Goal: Information Seeking & Learning: Learn about a topic

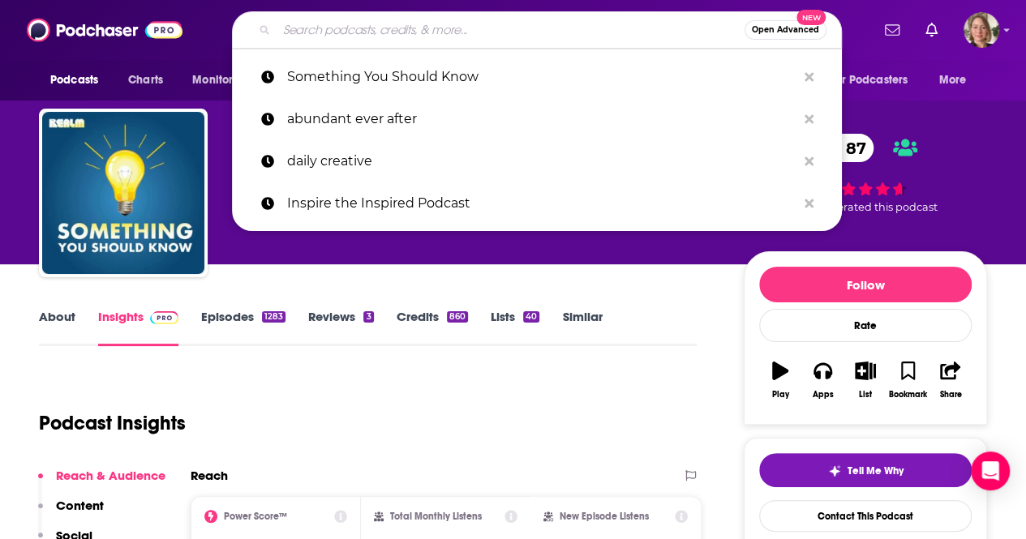
click at [418, 33] on input "Search podcasts, credits, & more..." at bounding box center [510, 30] width 468 height 26
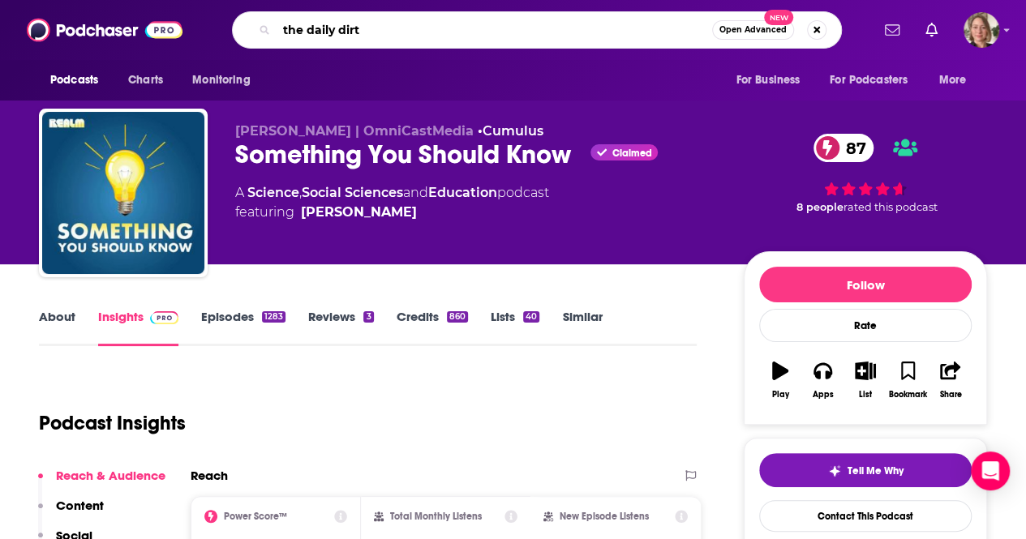
type input "the daily dirty"
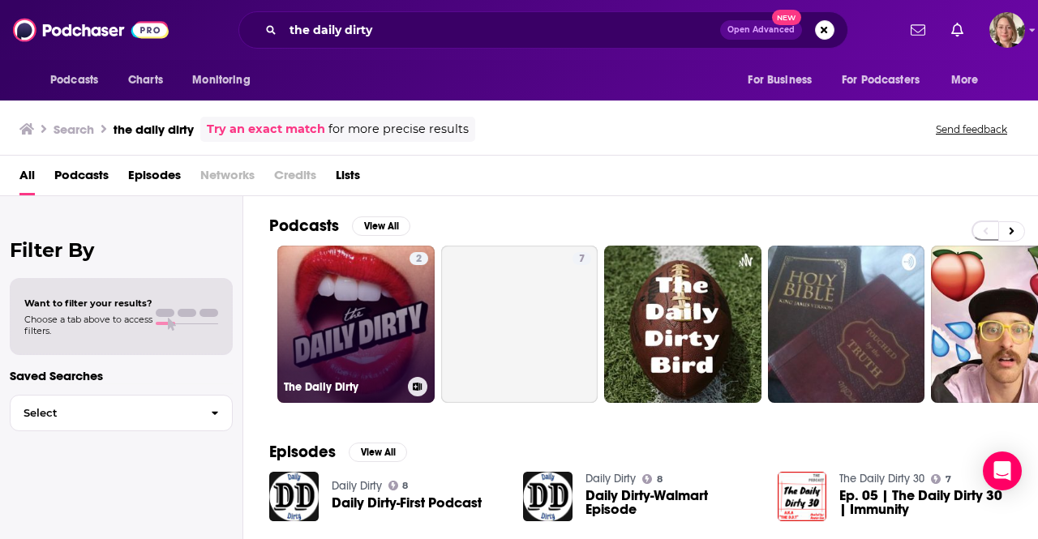
click at [397, 335] on link "2 The Daily Dirty" at bounding box center [355, 324] width 157 height 157
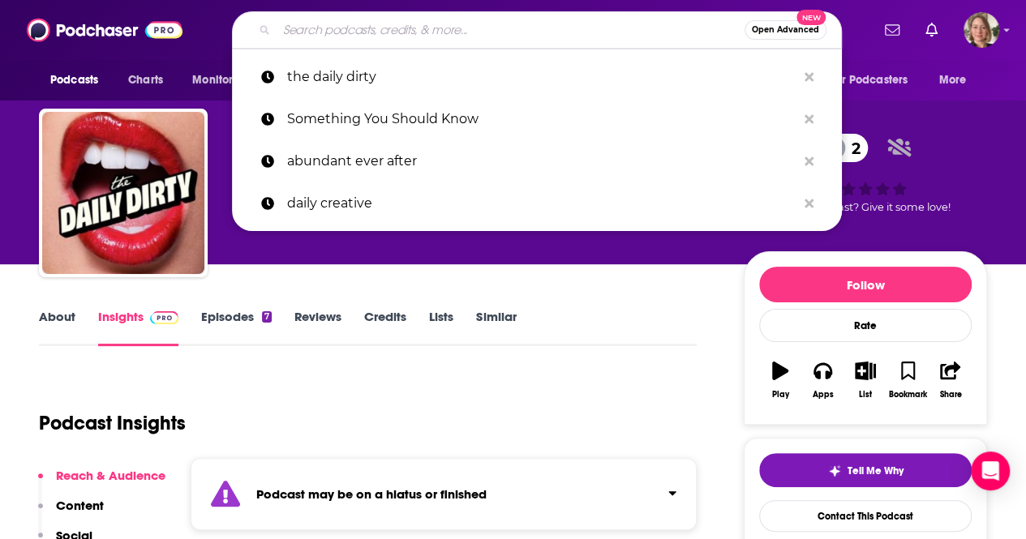
click at [461, 25] on input "Search podcasts, credits, & more..." at bounding box center [510, 30] width 468 height 26
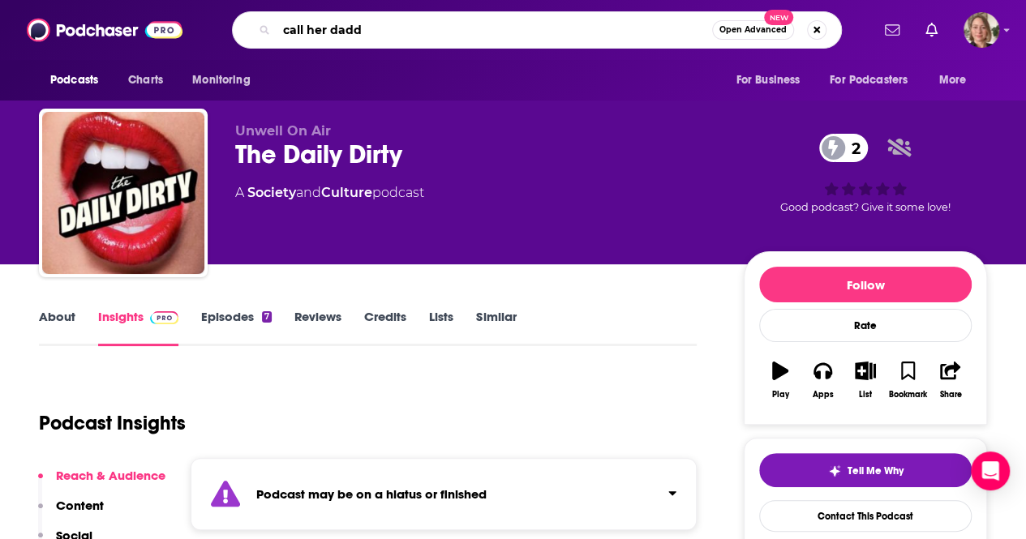
type input "call her daddy"
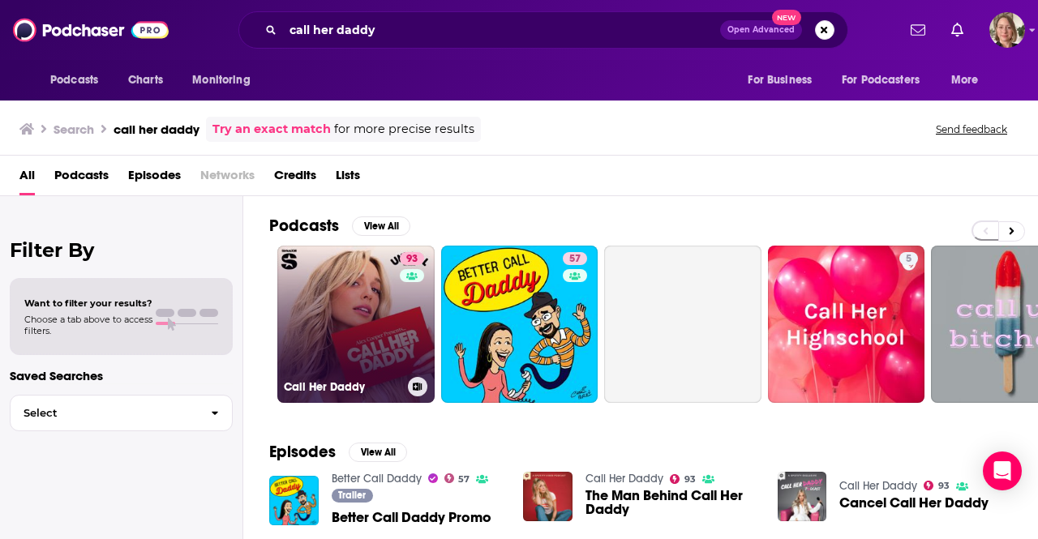
click at [393, 300] on link "93 Call Her Daddy" at bounding box center [355, 324] width 157 height 157
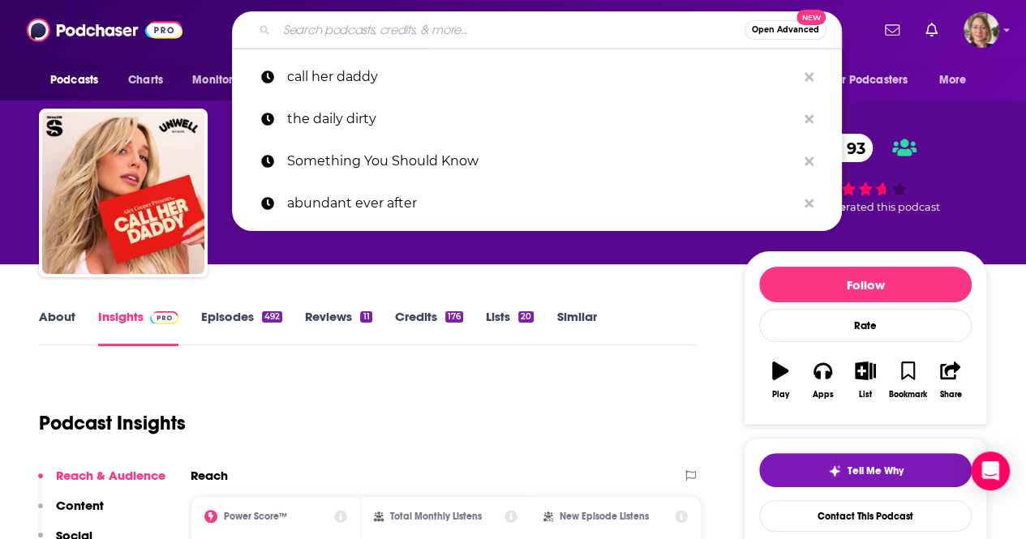
click at [323, 32] on input "Search podcasts, credits, & more..." at bounding box center [510, 30] width 468 height 26
type input "a"
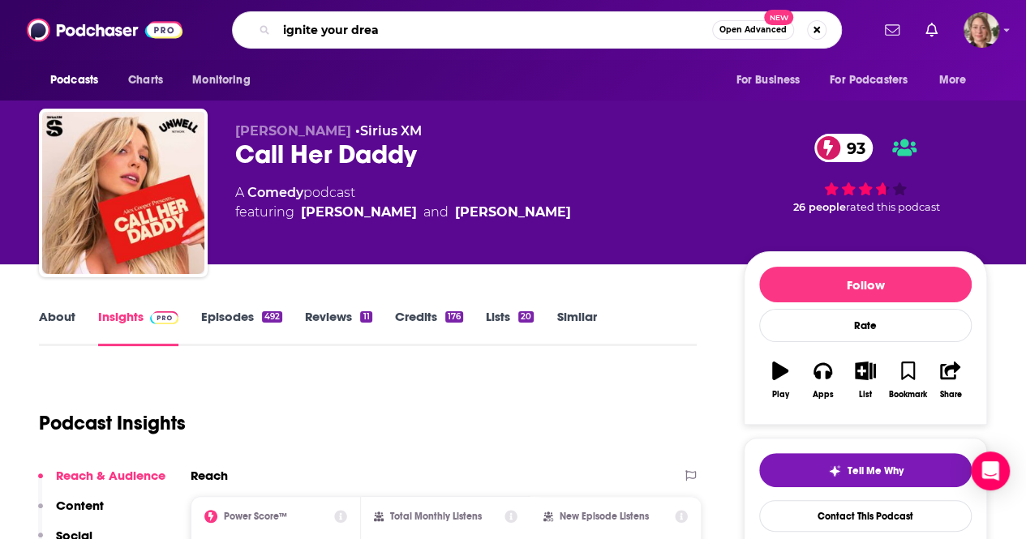
type input "ignite your dream"
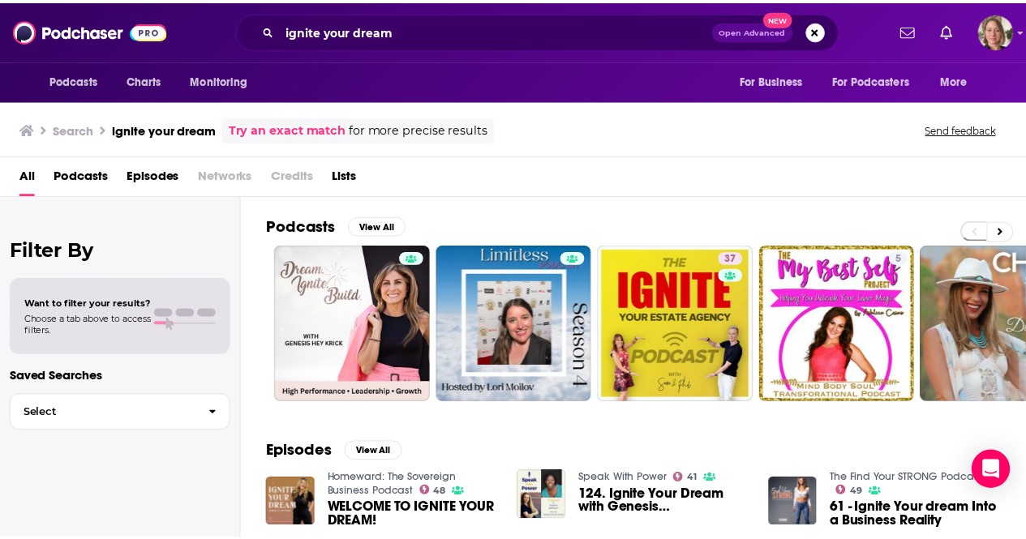
scroll to position [81, 0]
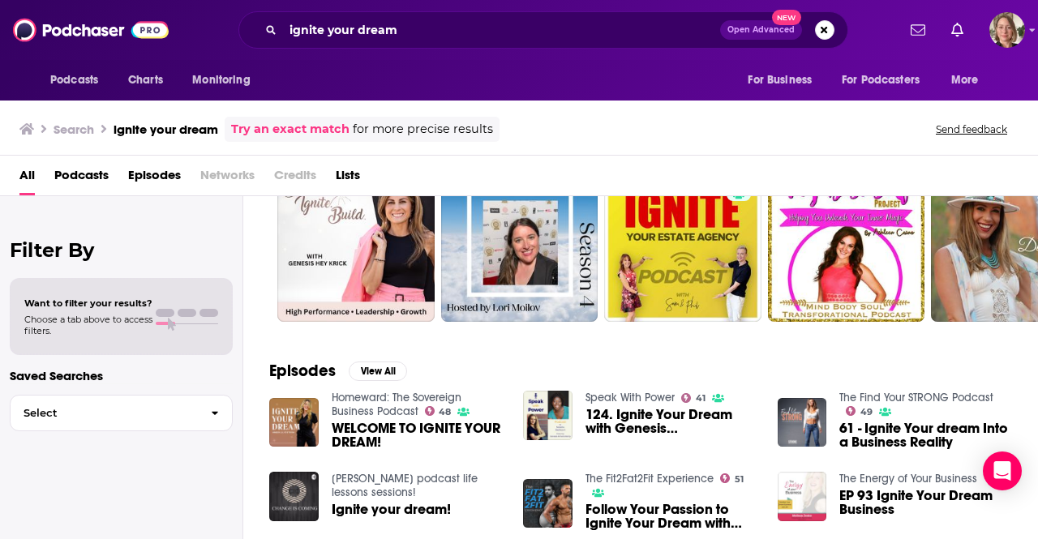
click at [382, 422] on span "WELCOME TO IGNITE YOUR DREAM!" at bounding box center [418, 436] width 173 height 28
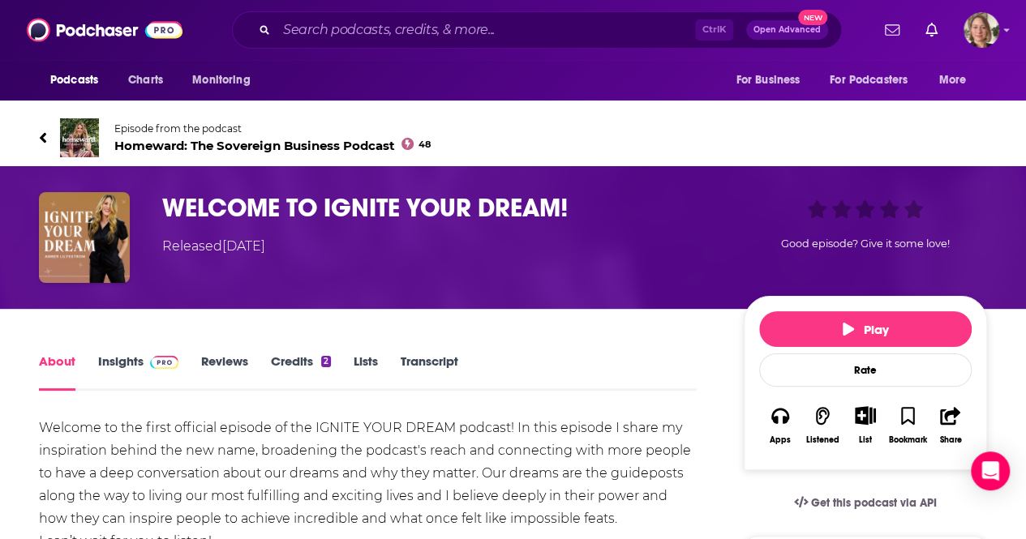
drag, startPoint x: 242, startPoint y: 208, endPoint x: 235, endPoint y: 219, distance: 12.4
click at [242, 208] on h1 "WELCOME TO IGNITE YOUR DREAM!" at bounding box center [439, 208] width 555 height 32
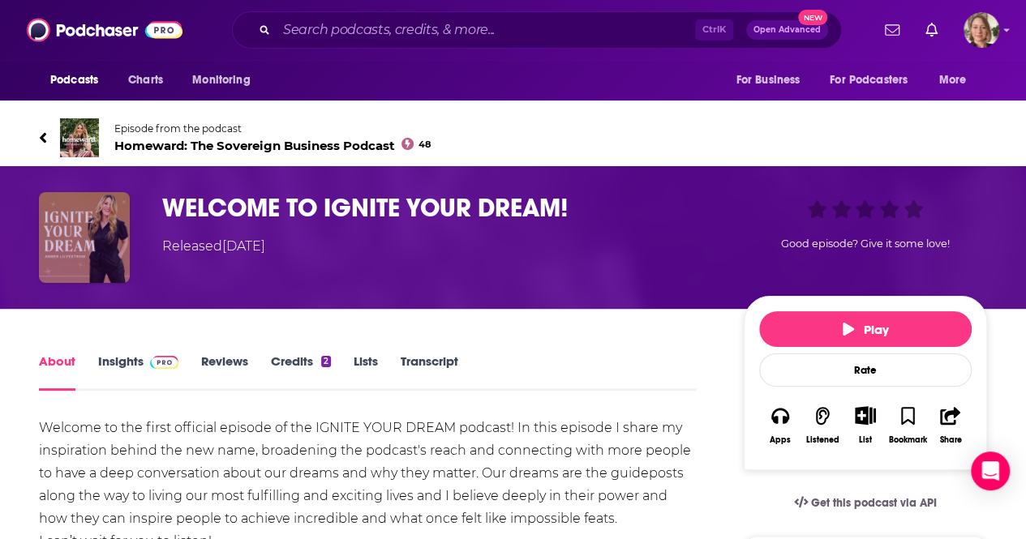
click at [62, 238] on img "WELCOME TO IGNITE YOUR DREAM!" at bounding box center [84, 237] width 91 height 91
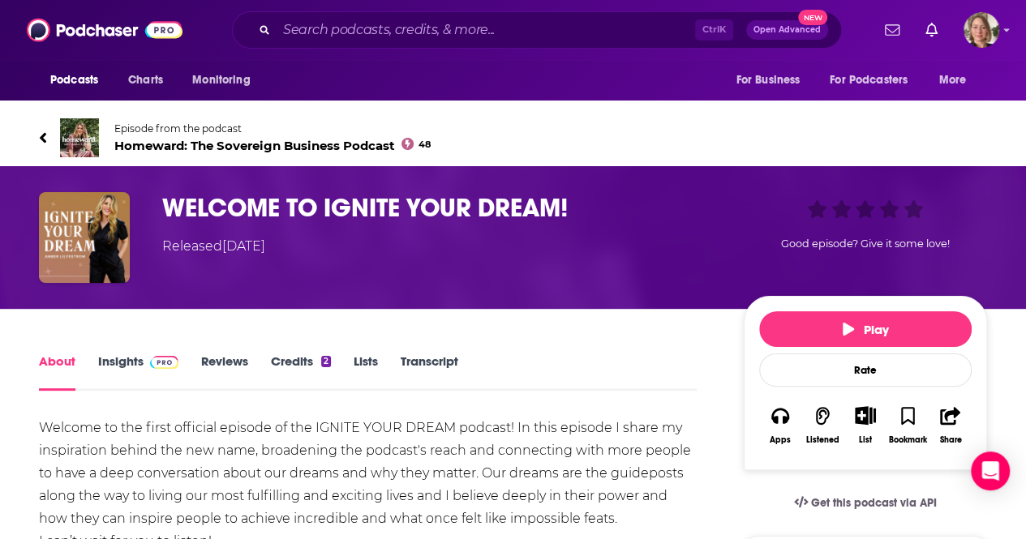
click at [126, 144] on span "Homeward: The Sovereign Business Podcast 48" at bounding box center [272, 145] width 316 height 15
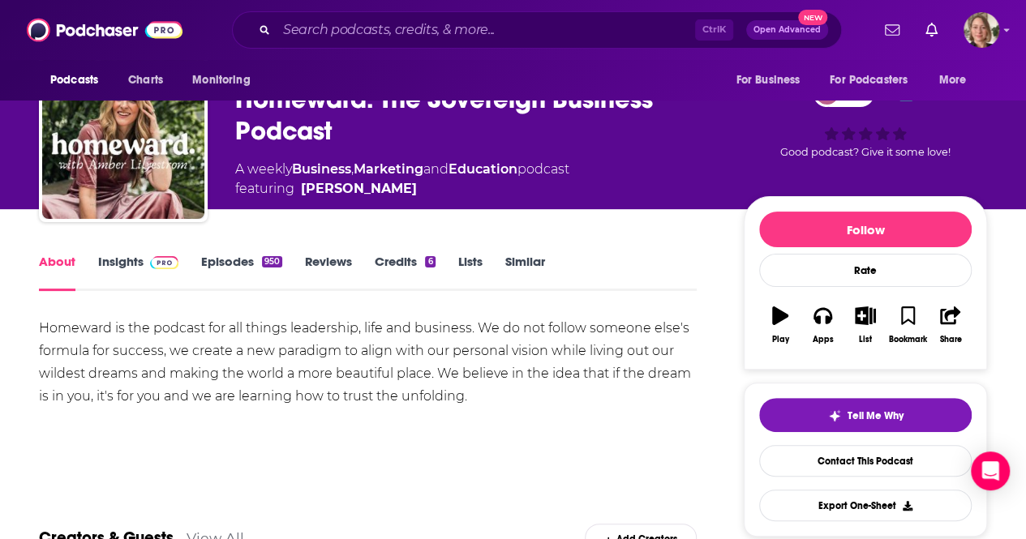
scroll to position [81, 0]
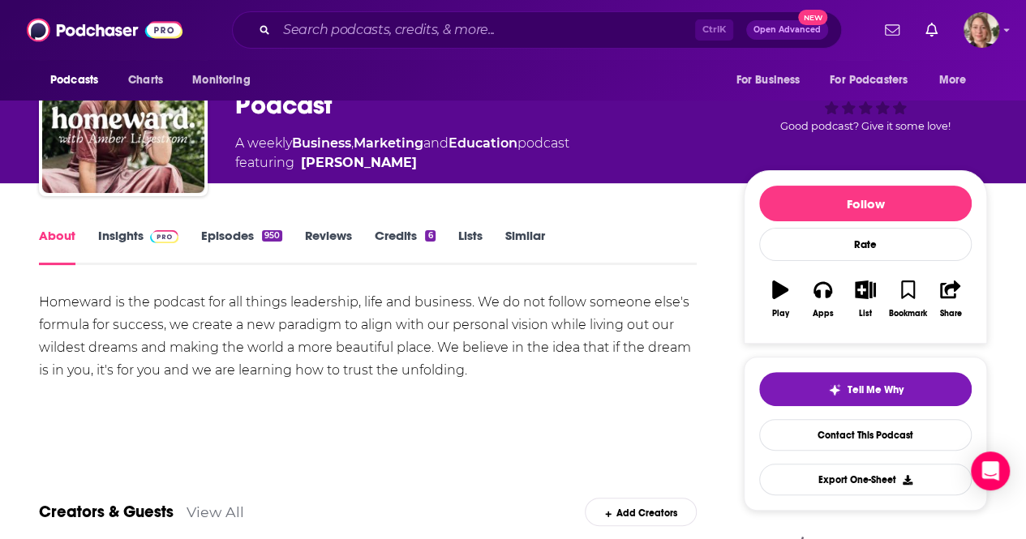
click at [117, 239] on link "Insights" at bounding box center [138, 246] width 80 height 37
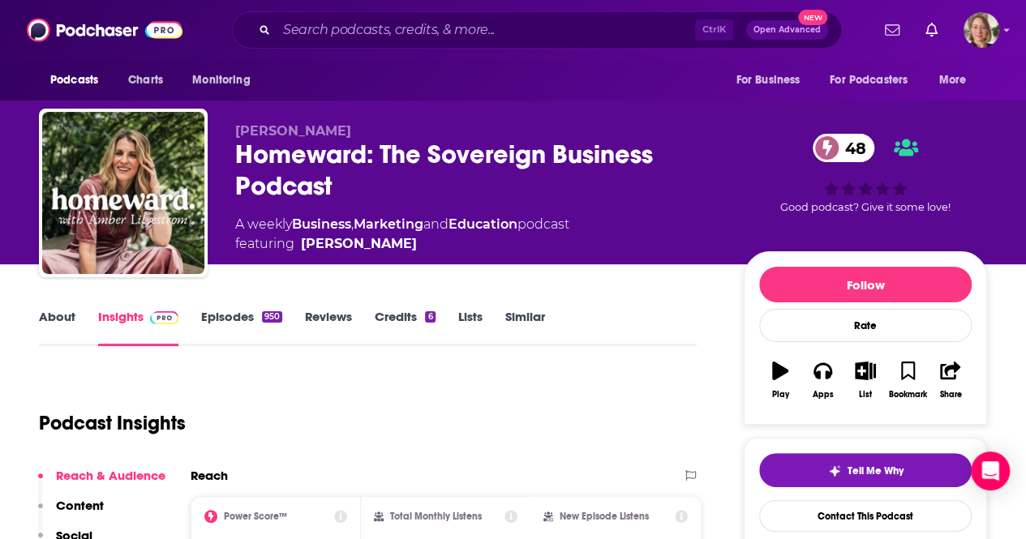
click at [60, 319] on link "About" at bounding box center [57, 327] width 36 height 37
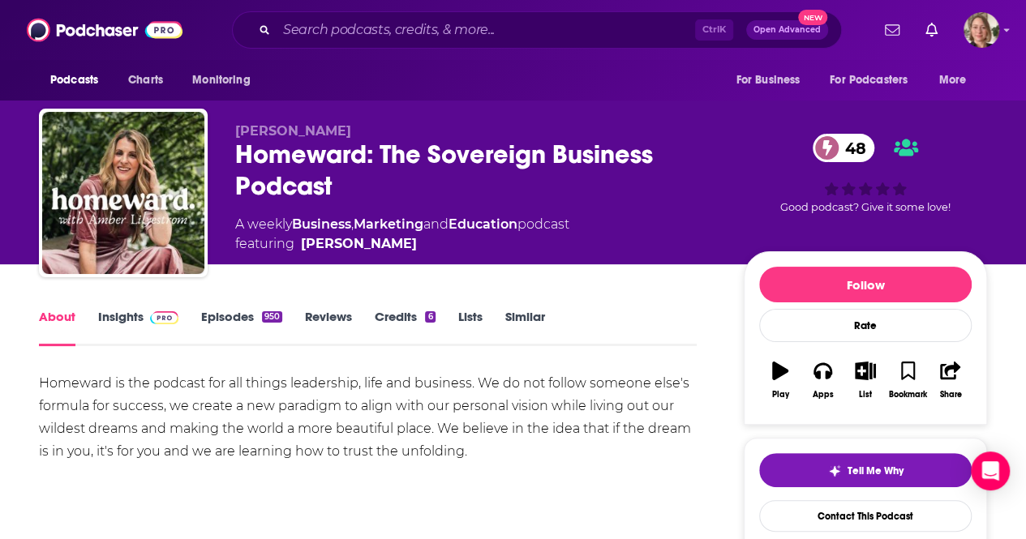
scroll to position [162, 0]
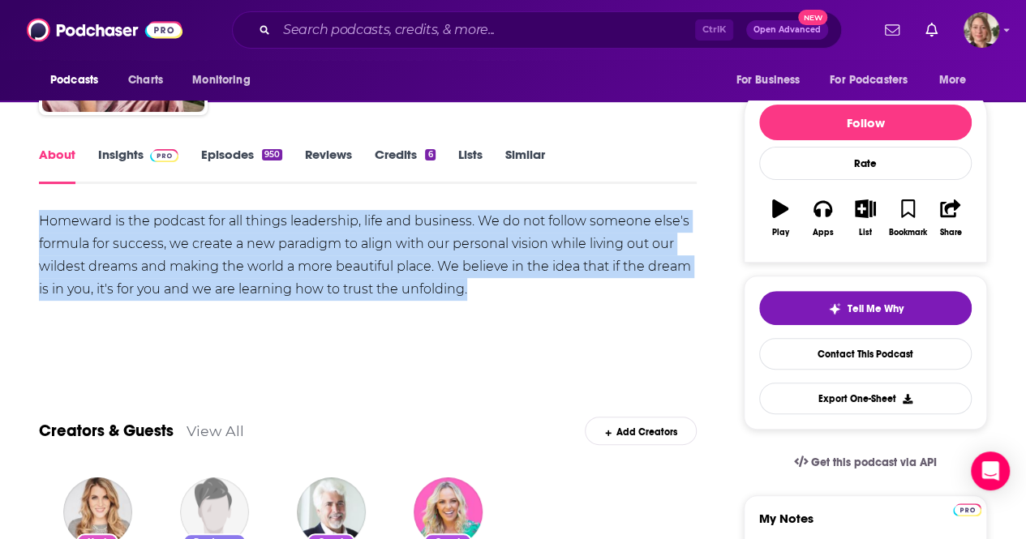
drag, startPoint x: 467, startPoint y: 289, endPoint x: 16, endPoint y: 206, distance: 458.3
copy div "Homeward is the podcast for all things leadership, life and business. We do not…"
click at [237, 332] on div "Show More" at bounding box center [368, 346] width 658 height 28
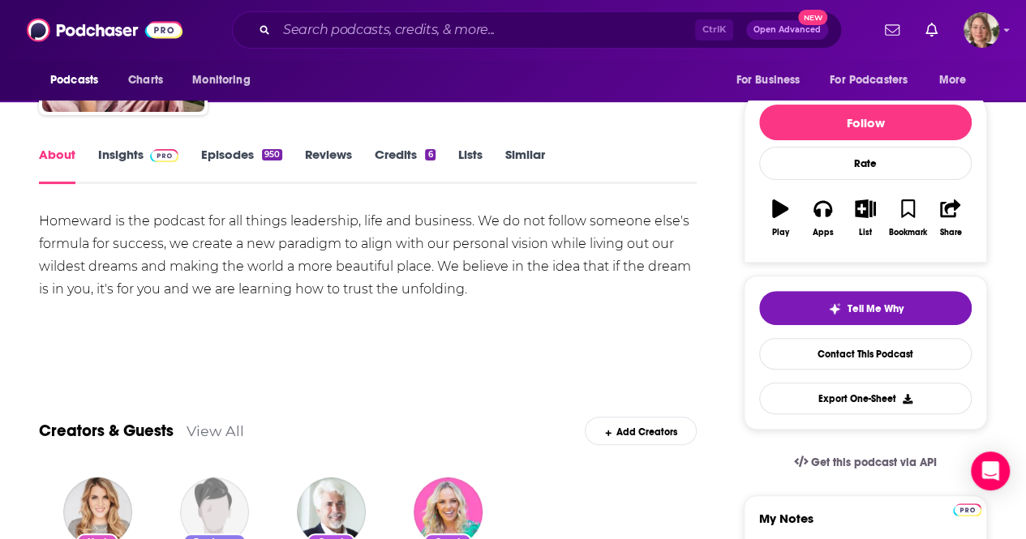
scroll to position [81, 0]
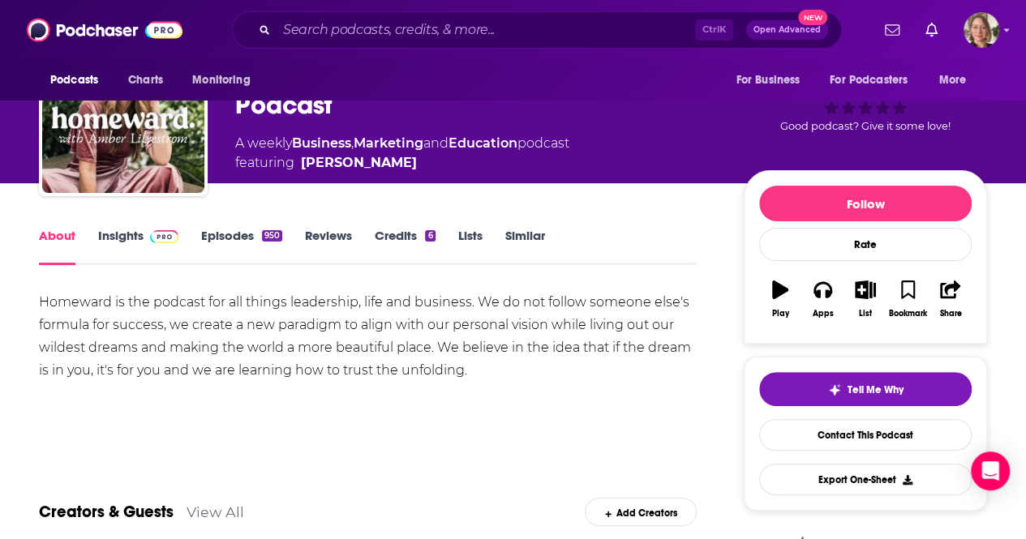
click at [114, 236] on link "Insights" at bounding box center [138, 246] width 80 height 37
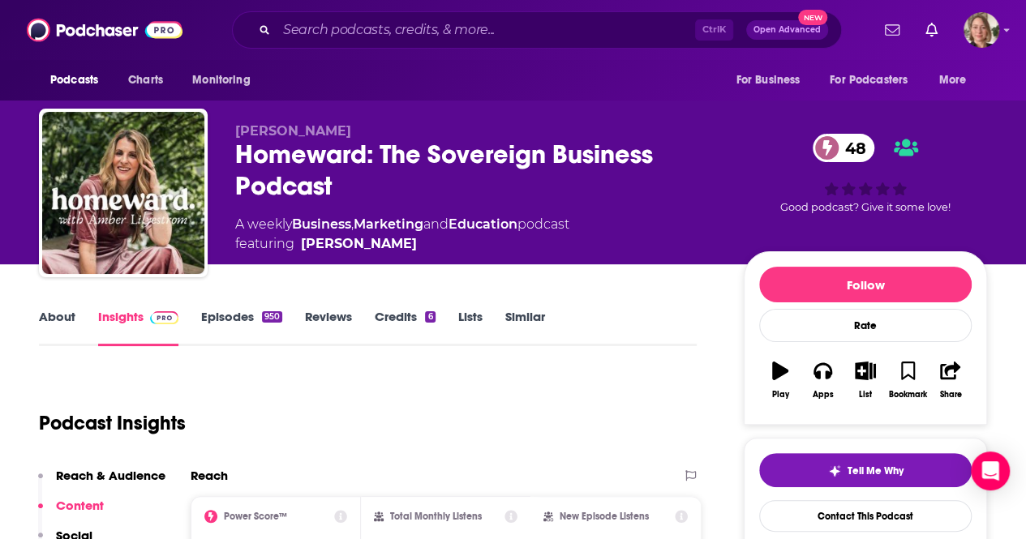
click at [286, 132] on span "[PERSON_NAME]" at bounding box center [293, 130] width 116 height 15
click at [284, 128] on span "[PERSON_NAME]" at bounding box center [293, 130] width 116 height 15
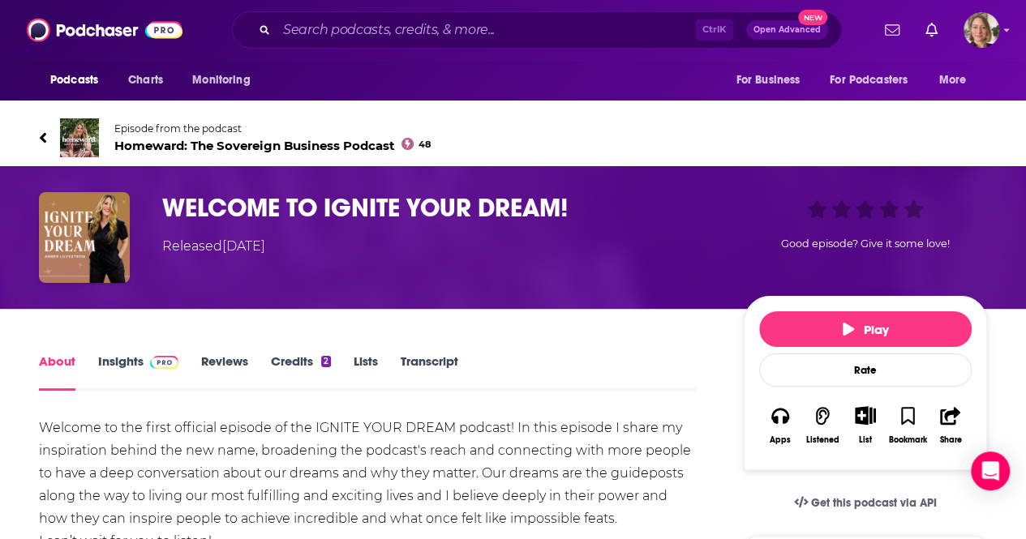
click at [278, 204] on h1 "WELCOME TO IGNITE YOUR DREAM!" at bounding box center [439, 208] width 555 height 32
click at [105, 370] on link "Insights" at bounding box center [138, 371] width 80 height 37
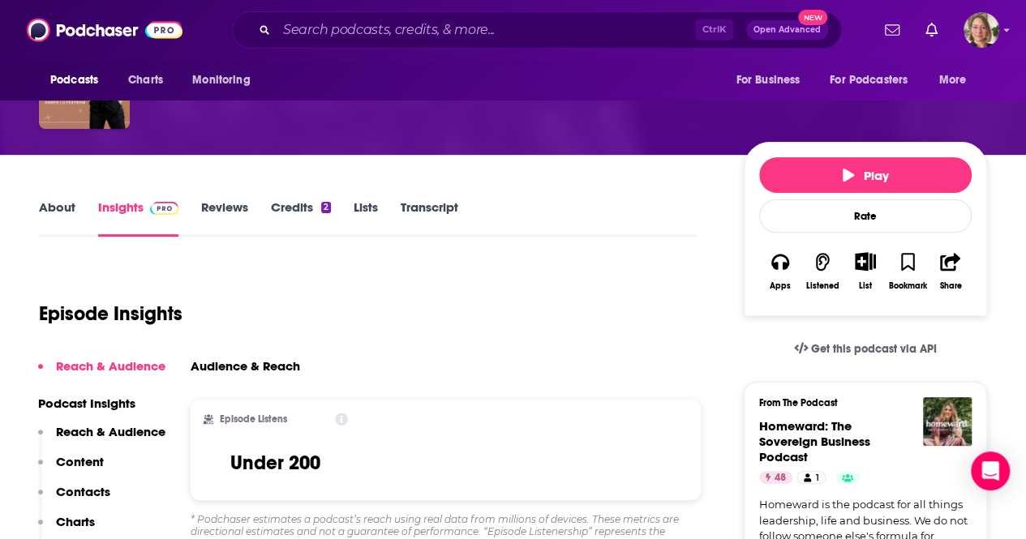
scroll to position [81, 0]
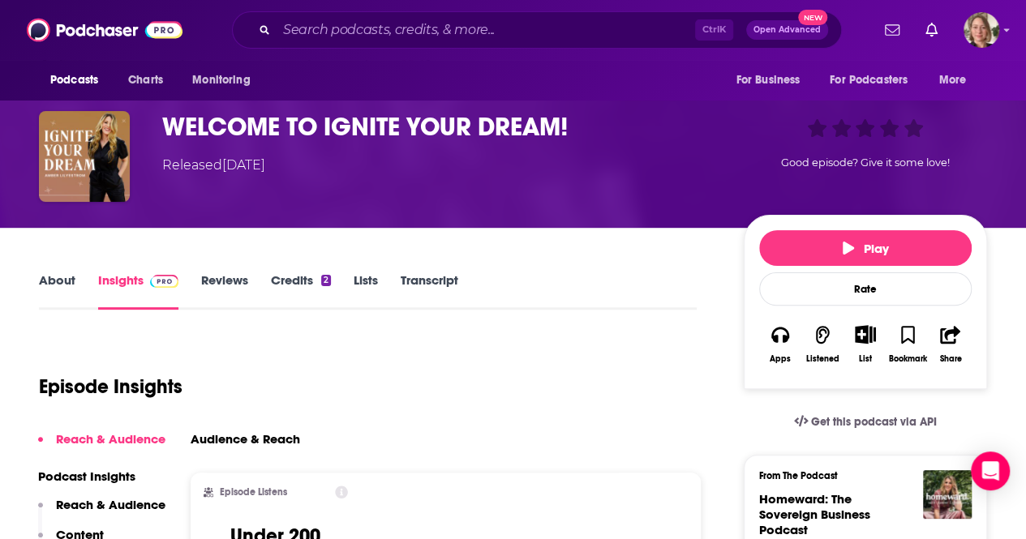
click at [219, 156] on div "Released [DATE]" at bounding box center [213, 165] width 103 height 19
click at [164, 127] on div "WELCOME TO IGNITE YOUR DREAM! Released [DATE] Good episode? Give it some love!" at bounding box center [513, 156] width 948 height 91
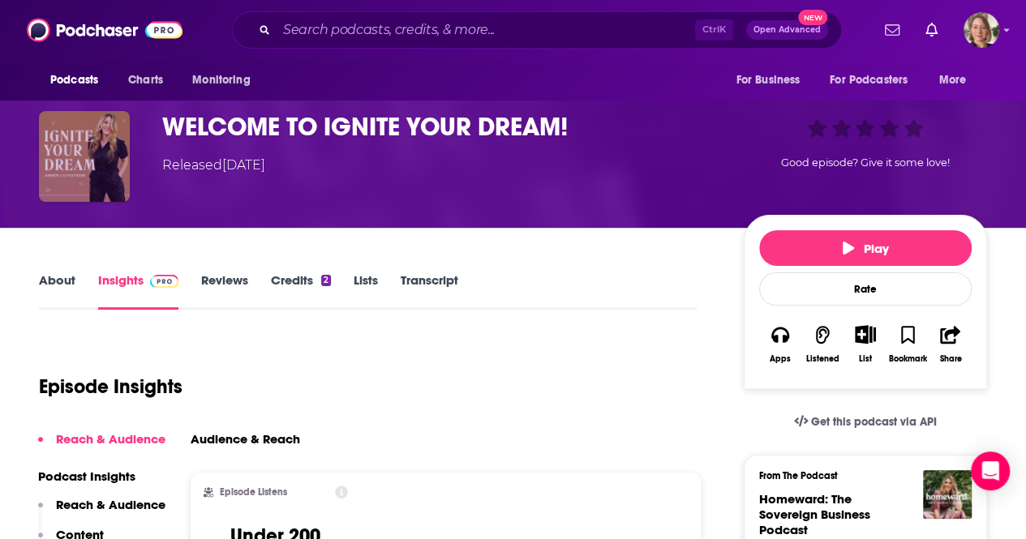
click at [71, 132] on img "WELCOME TO IGNITE YOUR DREAM!" at bounding box center [84, 156] width 91 height 91
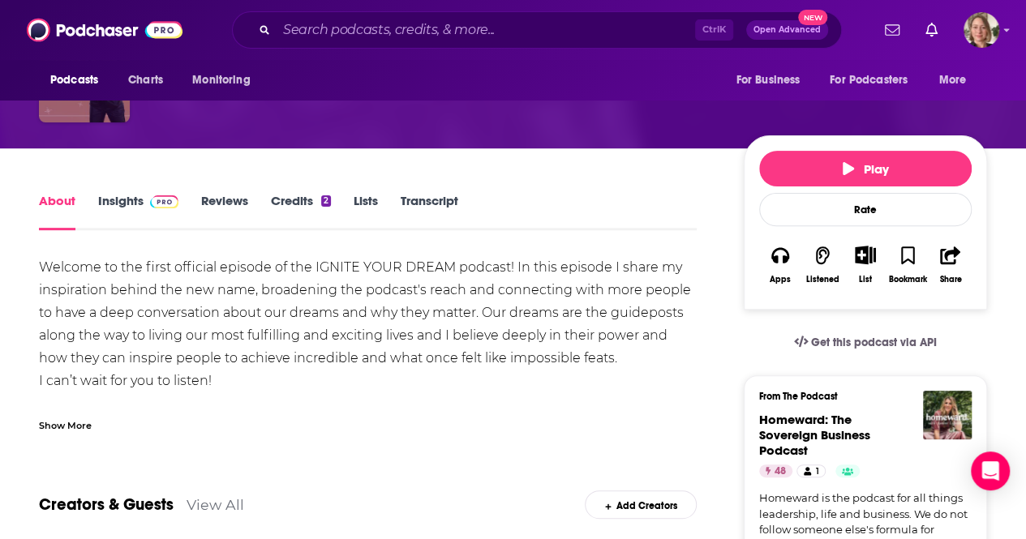
scroll to position [162, 0]
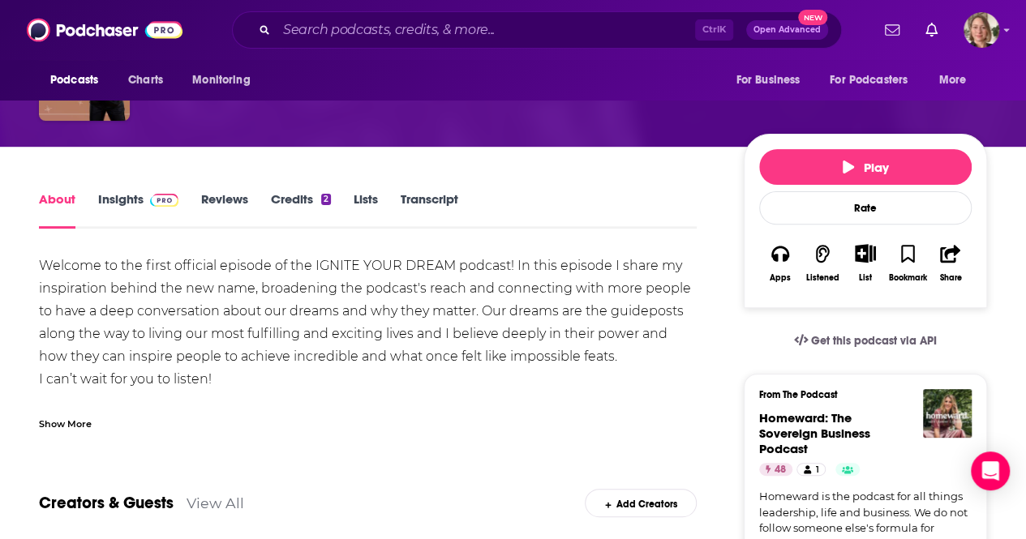
click at [125, 199] on link "Insights" at bounding box center [138, 209] width 80 height 37
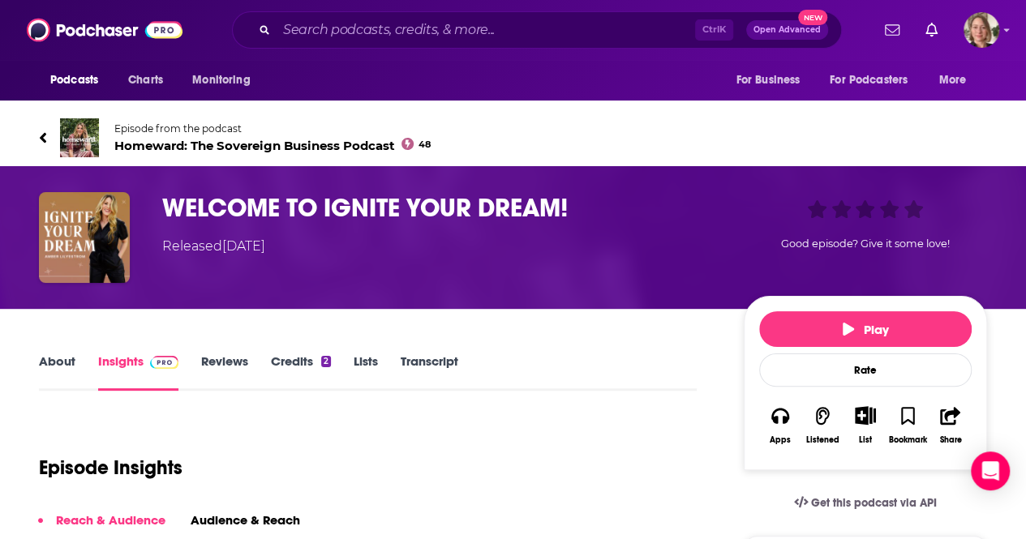
click at [177, 189] on div "WELCOME TO IGNITE YOUR DREAM! Released [DATE] Good episode? Give it some love!" at bounding box center [513, 237] width 1026 height 143
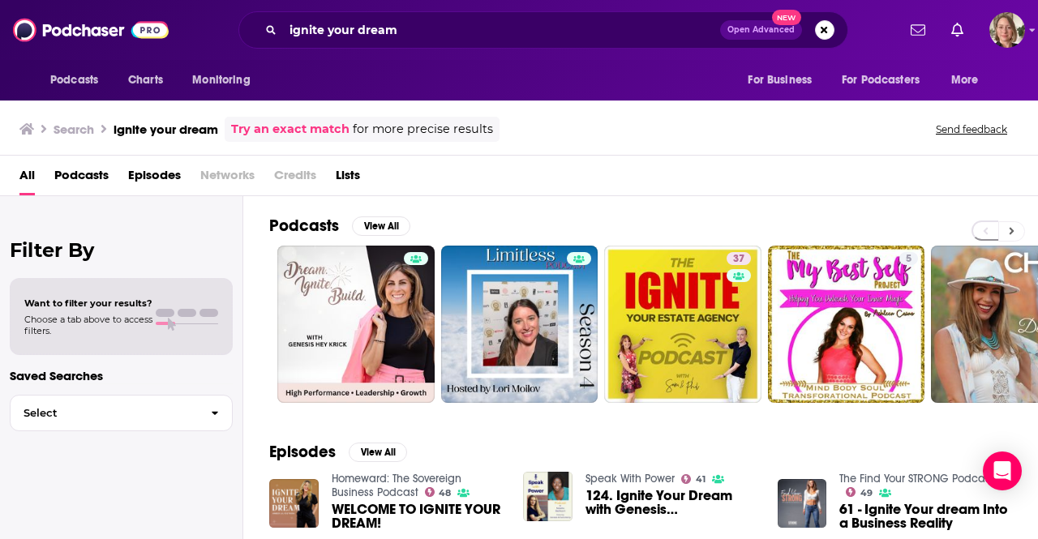
click at [1015, 234] on button at bounding box center [1011, 231] width 27 height 20
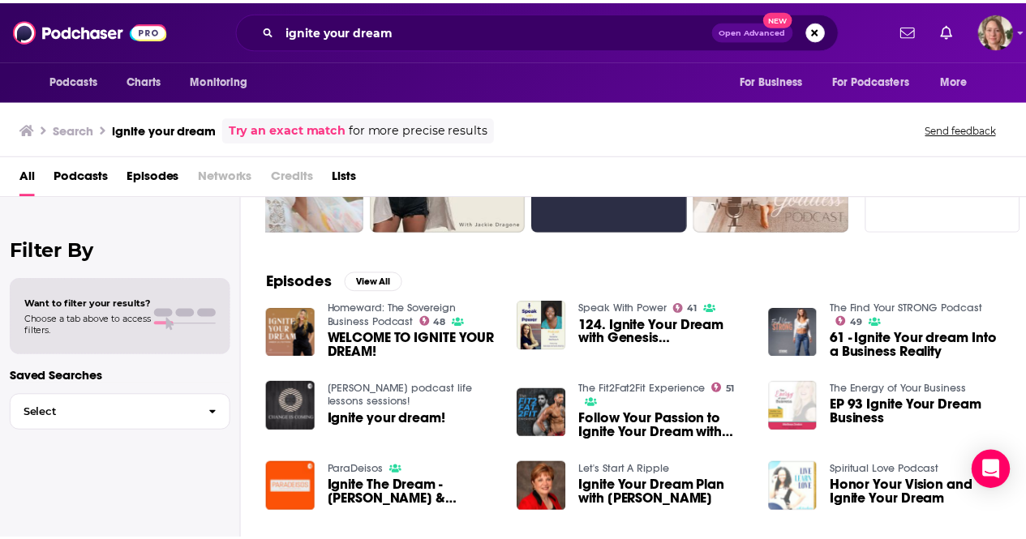
scroll to position [162, 0]
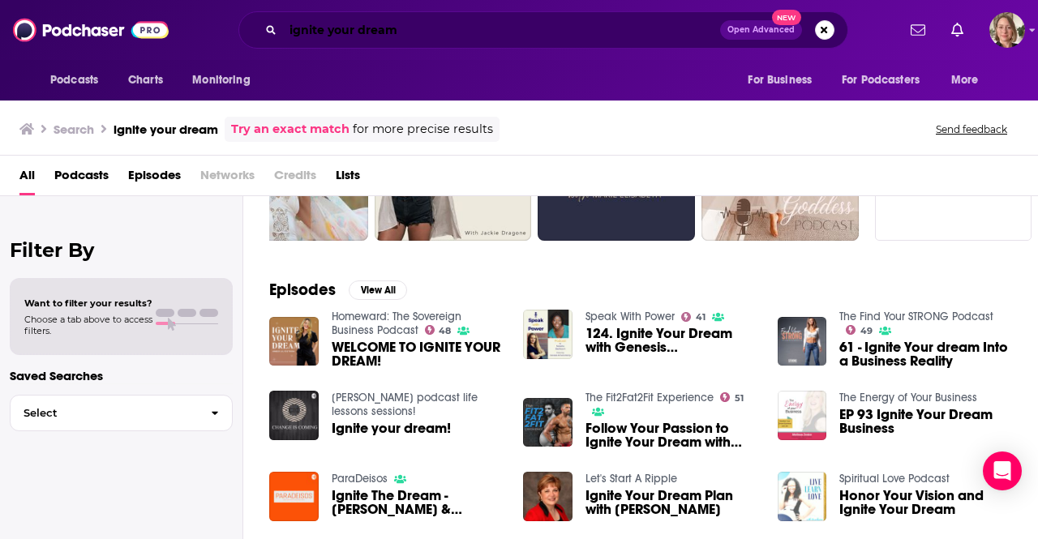
click at [430, 28] on input "ignite your dream" at bounding box center [501, 30] width 437 height 26
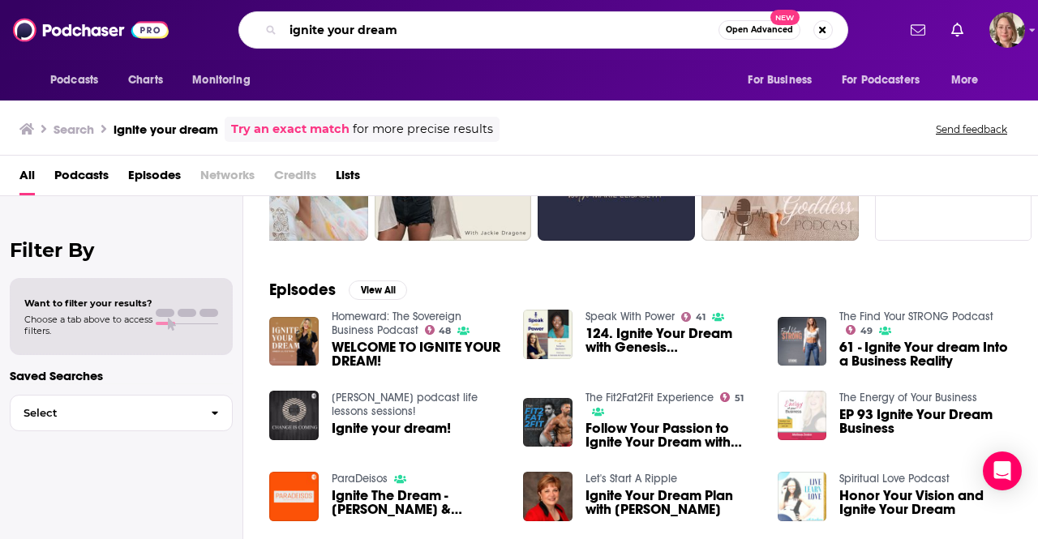
click at [429, 28] on input "ignite your dream" at bounding box center [500, 30] width 435 height 26
paste input "ScaleX™ Insider podcast"
type input "ScaleX™ Insider podcast"
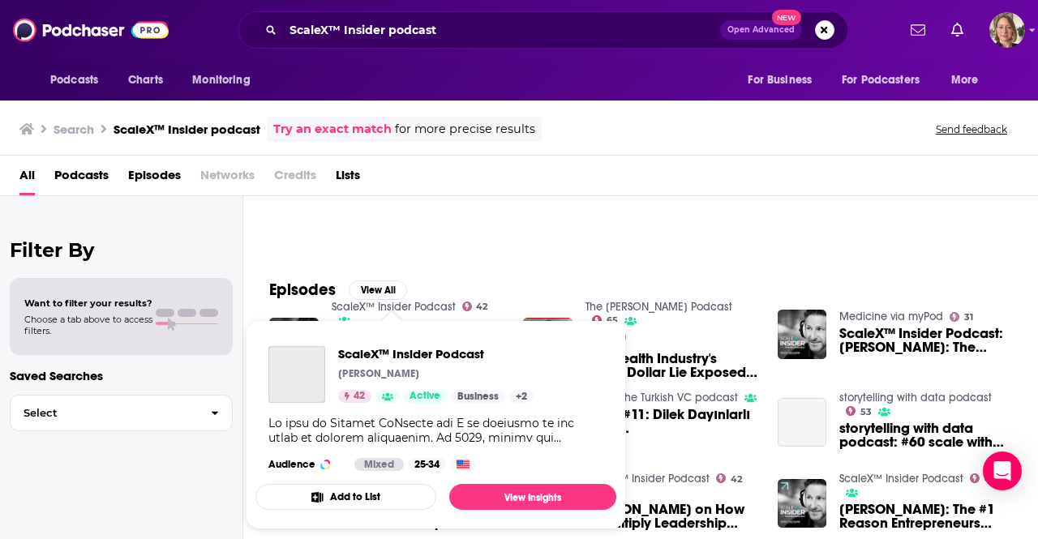
click at [411, 305] on link "ScaleX™ Insider Podcast" at bounding box center [394, 307] width 124 height 14
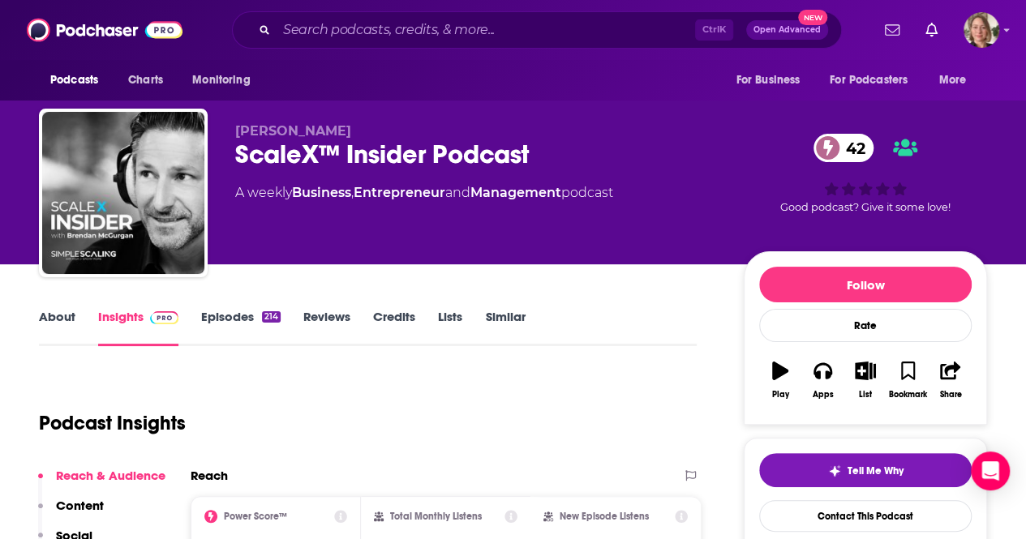
click at [55, 322] on link "About" at bounding box center [57, 327] width 36 height 37
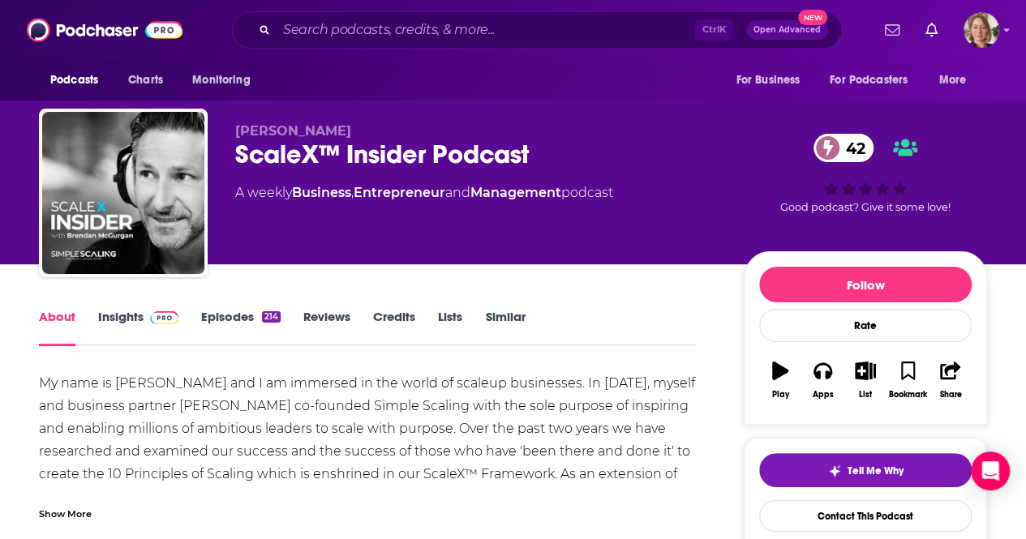
click at [114, 310] on link "Insights" at bounding box center [138, 327] width 80 height 37
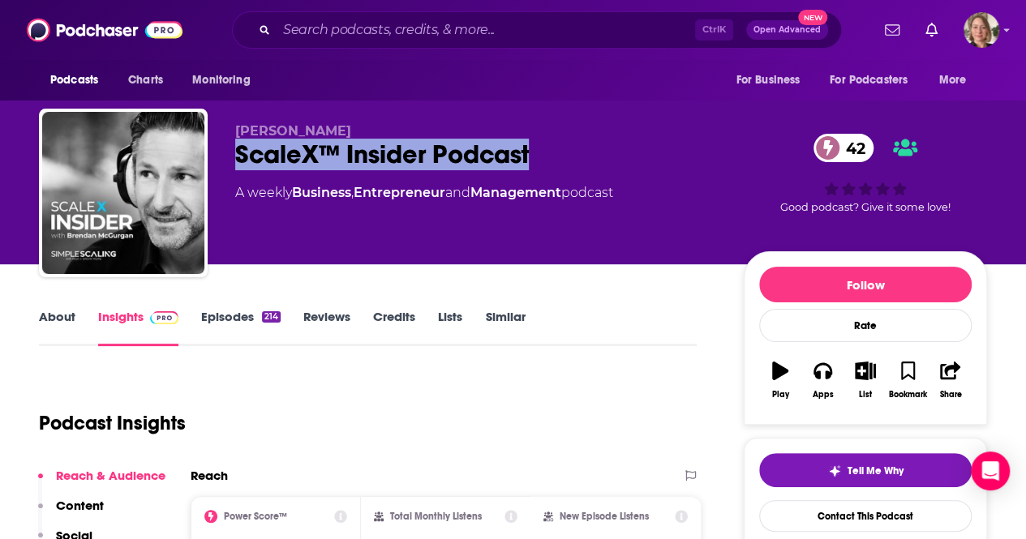
drag, startPoint x: 544, startPoint y: 152, endPoint x: 211, endPoint y: 161, distance: 333.4
click at [211, 161] on div "[PERSON_NAME] ScaleX™ Insider Podcast 42 A weekly Business , Entrepreneur and M…" at bounding box center [513, 196] width 948 height 175
copy h2 "ScaleX™ Insider Podcast"
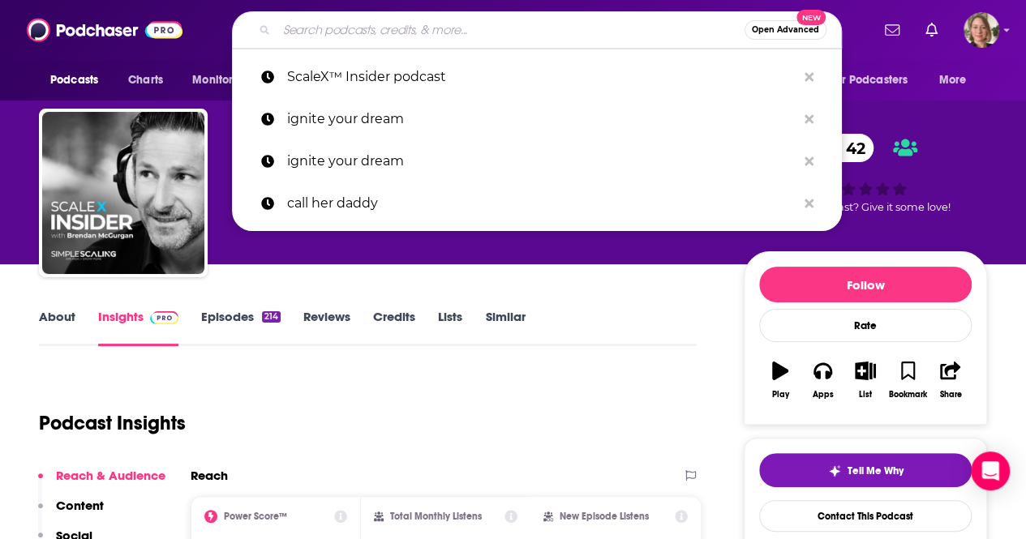
click at [435, 24] on input "Search podcasts, credits, & more..." at bounding box center [510, 30] width 468 height 26
paste input "Over the Back Fence with Di & [PERSON_NAME]"
type input "Over the Back Fence with Di & [PERSON_NAME]"
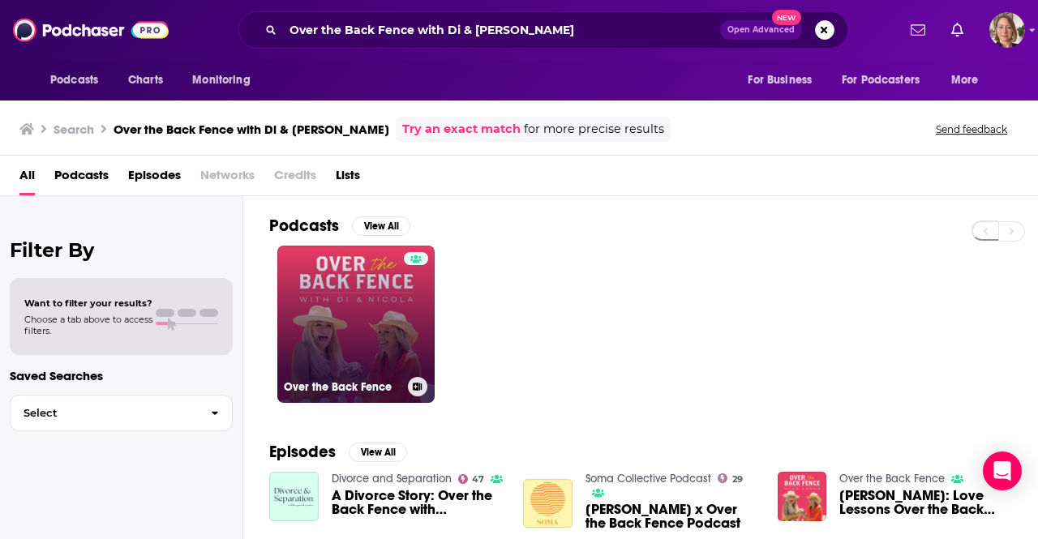
click at [387, 322] on link "Over the Back Fence" at bounding box center [355, 324] width 157 height 157
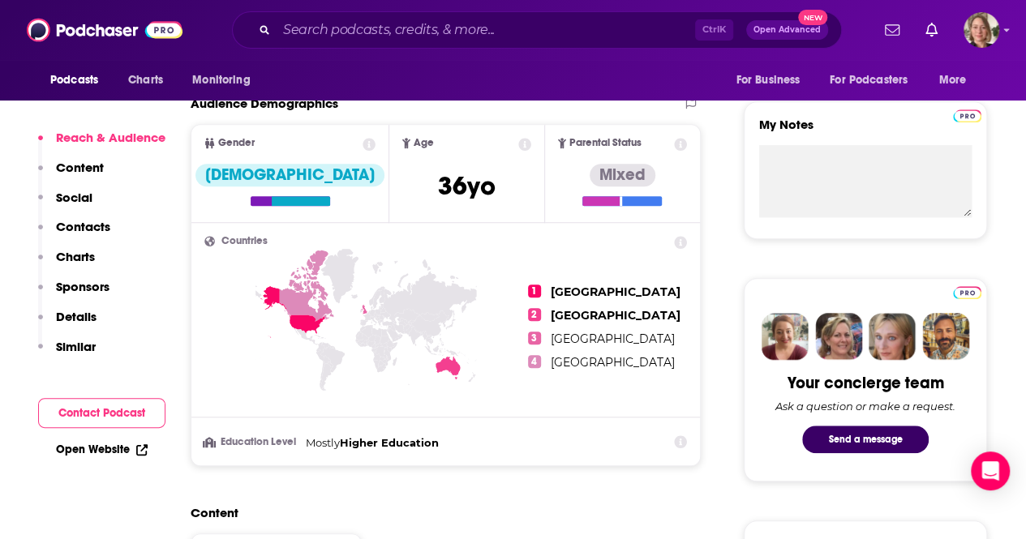
scroll to position [730, 0]
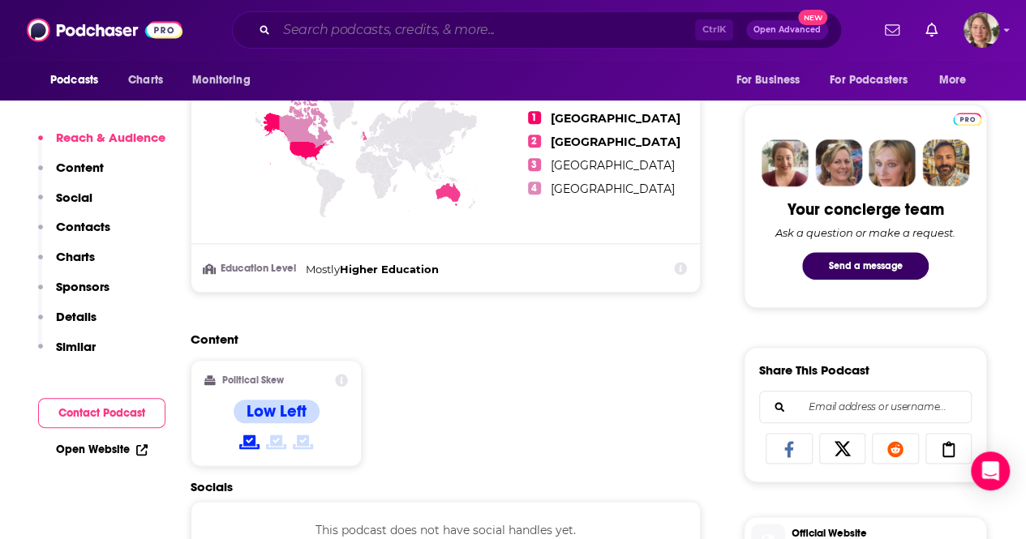
click at [352, 32] on input "Search podcasts, credits, & more..." at bounding box center [485, 30] width 418 height 26
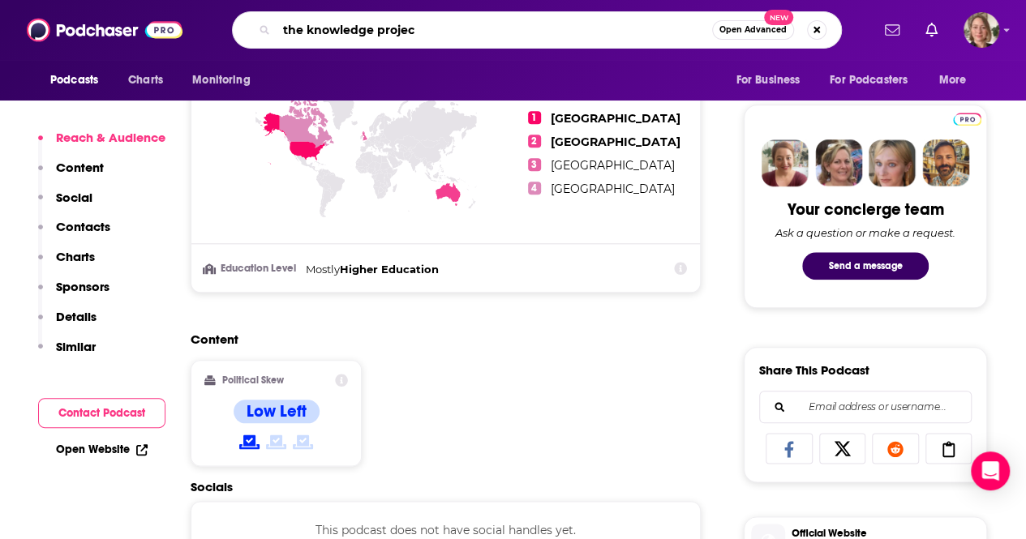
type input "the knowledge project"
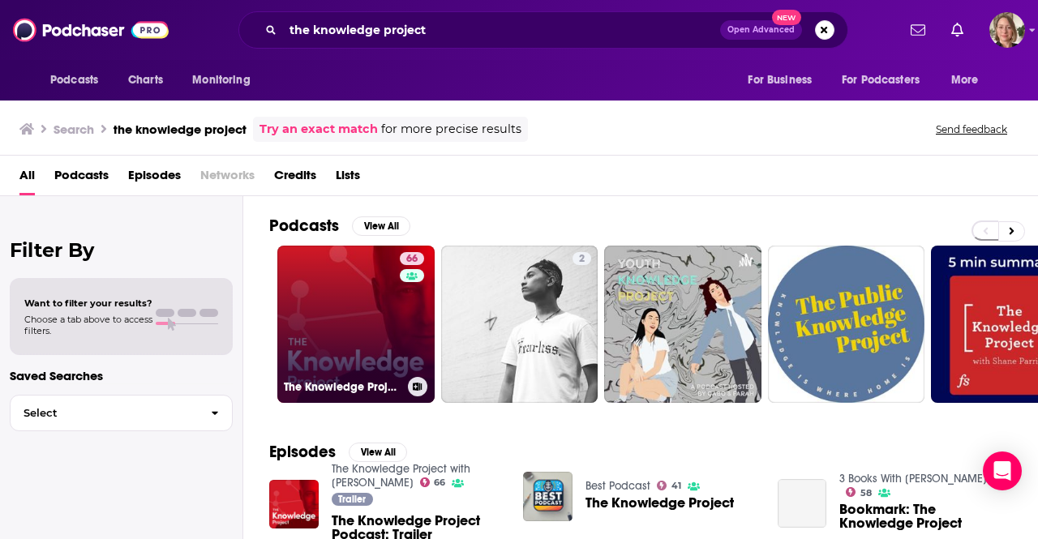
click at [308, 329] on link "66 The Knowledge Project with [PERSON_NAME]" at bounding box center [355, 324] width 157 height 157
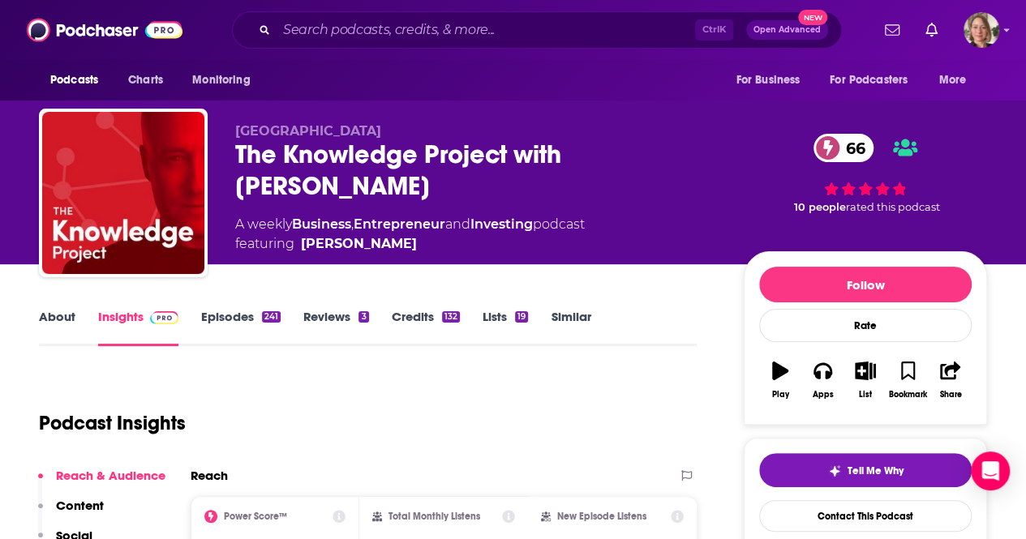
scroll to position [162, 0]
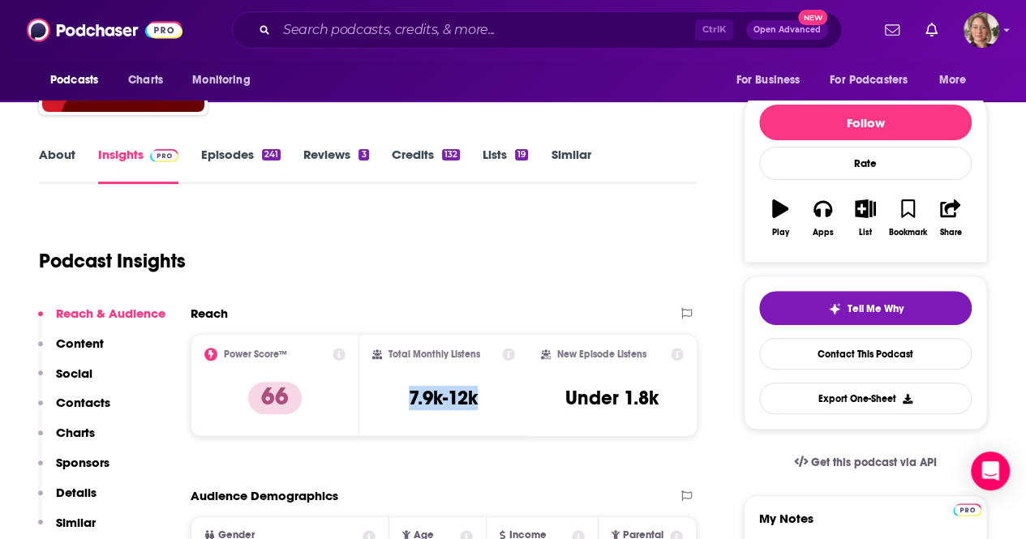
drag, startPoint x: 485, startPoint y: 405, endPoint x: 398, endPoint y: 400, distance: 86.9
click at [398, 400] on div "Total Monthly Listens 7.9k-12k" at bounding box center [443, 385] width 143 height 75
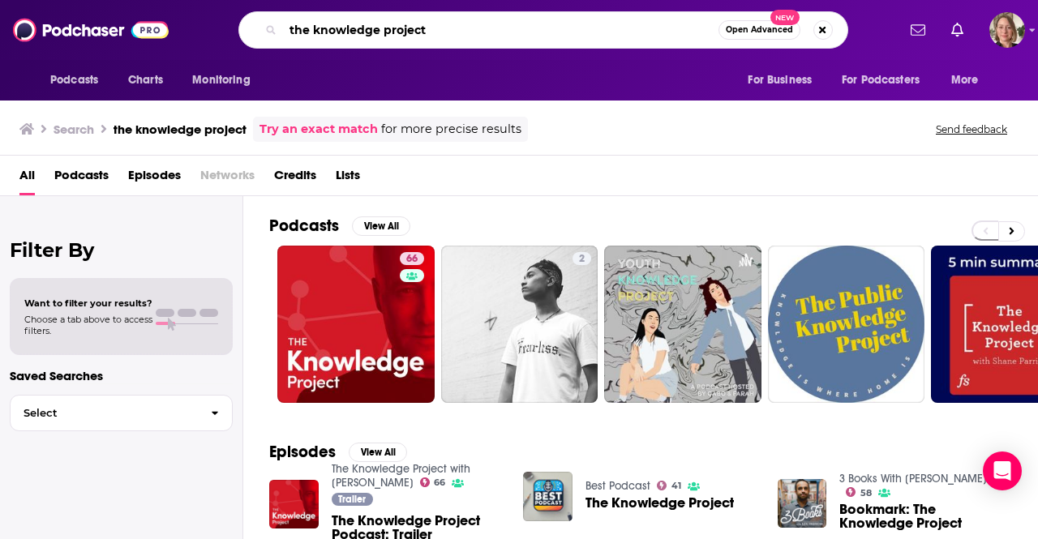
click at [382, 28] on input "the knowledge project" at bounding box center [500, 30] width 435 height 26
paste input "Brolosophy with the Fio Bros"
type input "Brolosophy with the Fio Bros"
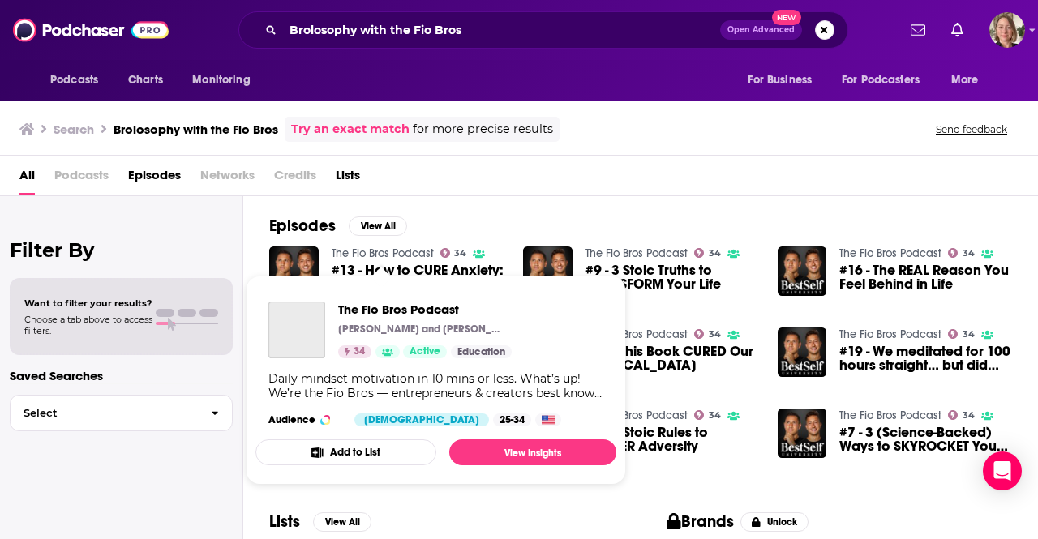
click at [381, 249] on link "The Fio Bros Podcast" at bounding box center [383, 253] width 102 height 14
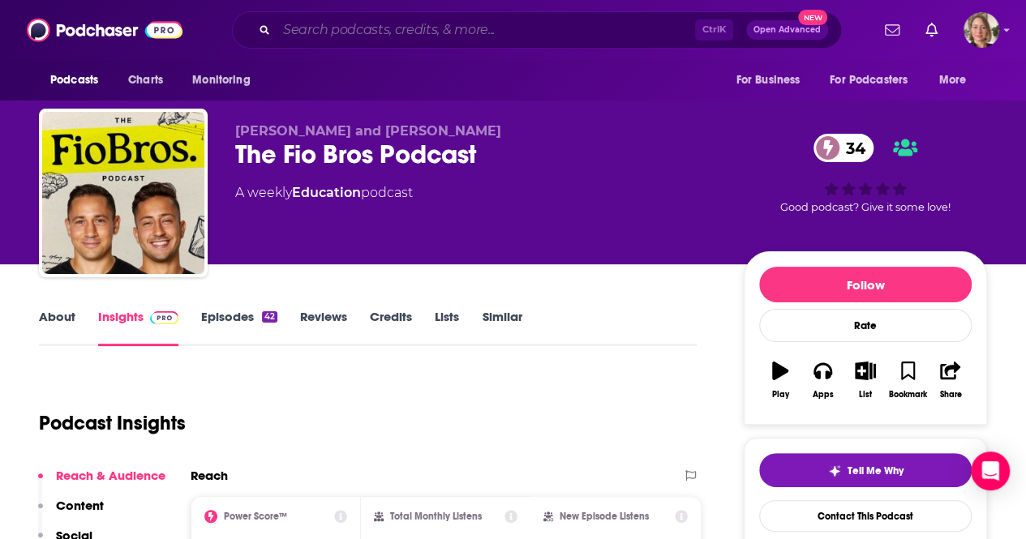
click at [345, 26] on input "Search podcasts, credits, & more..." at bounding box center [485, 30] width 418 height 26
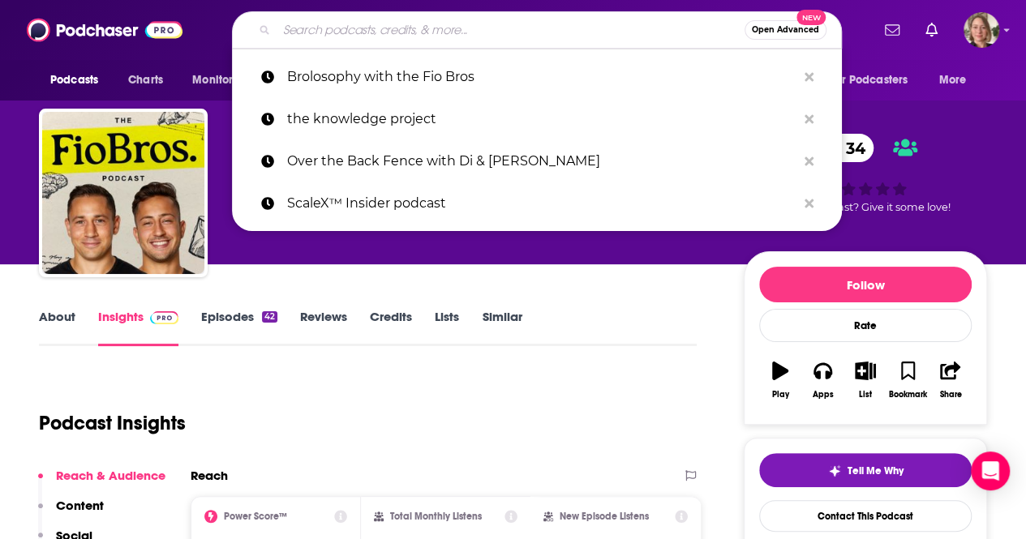
paste input "StoryBrand Podcast."
type input "StoryBrand Podcast."
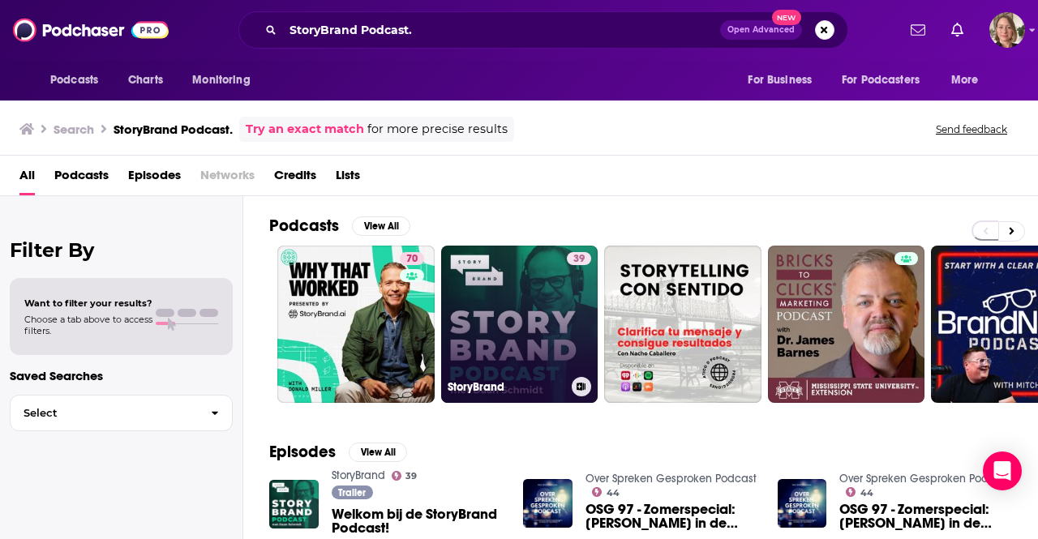
click at [523, 358] on link "39 StoryBrand" at bounding box center [519, 324] width 157 height 157
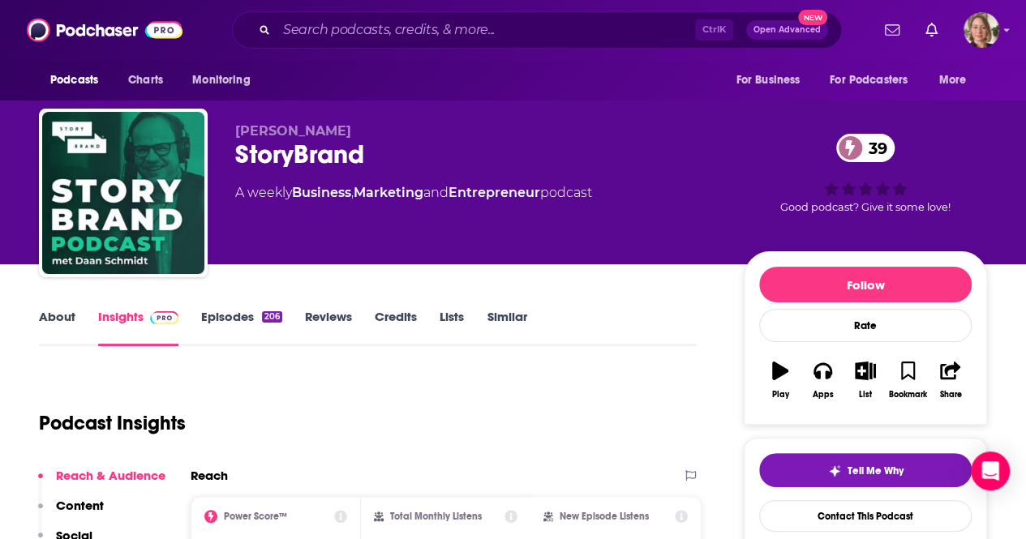
click at [66, 328] on link "About" at bounding box center [57, 327] width 36 height 37
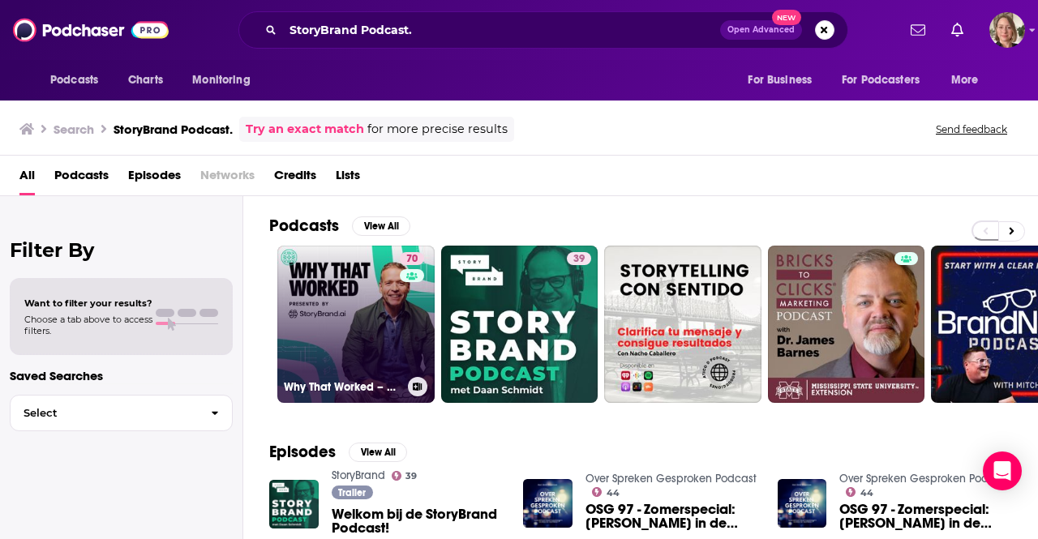
click at [379, 323] on link "70 Why That Worked – Presented by [URL]" at bounding box center [355, 324] width 157 height 157
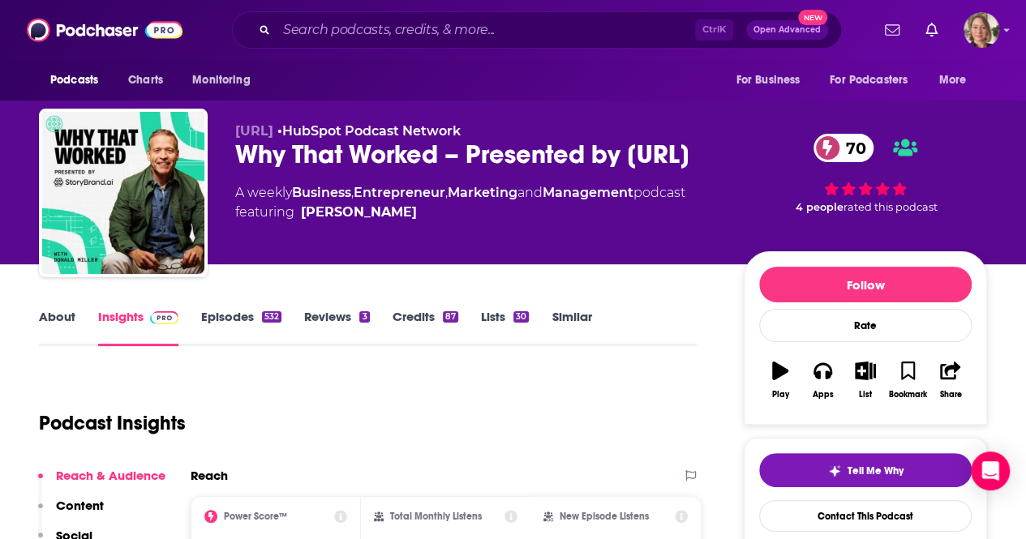
drag, startPoint x: 412, startPoint y: 185, endPoint x: 232, endPoint y: 155, distance: 182.5
click at [232, 155] on div "[URL] • HubSpot Podcast Network Why That Worked – Presented by [URL] 70 A weekl…" at bounding box center [513, 196] width 948 height 175
copy h2 "Why That Worked – Presented by [URL]"
click at [383, 169] on div "Why That Worked – Presented by [URL] 70" at bounding box center [476, 155] width 482 height 32
drag, startPoint x: 392, startPoint y: 181, endPoint x: 238, endPoint y: 153, distance: 155.7
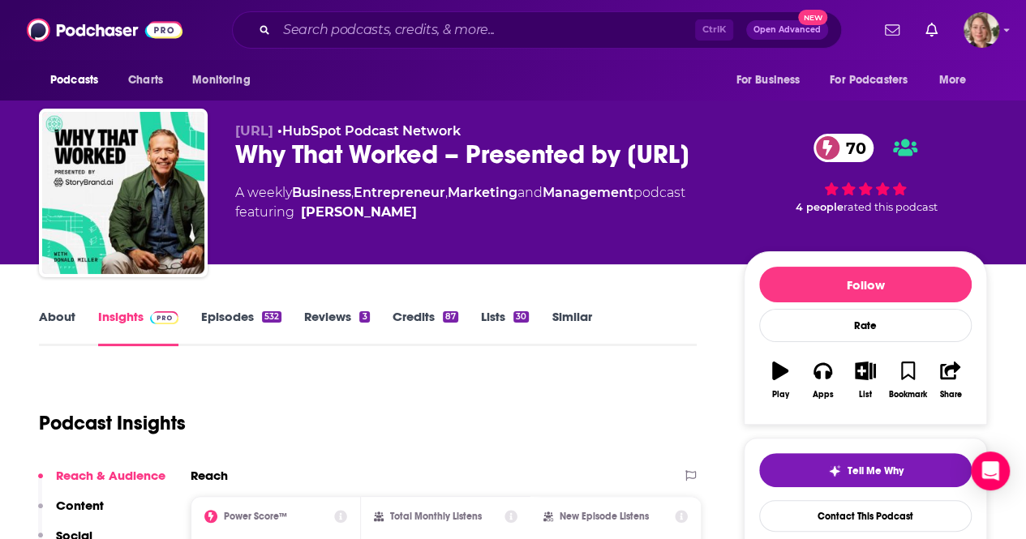
click at [238, 153] on div "Why That Worked – Presented by [URL] 70" at bounding box center [476, 155] width 482 height 32
copy h2 "Why That Worked – Presented by [URL]"
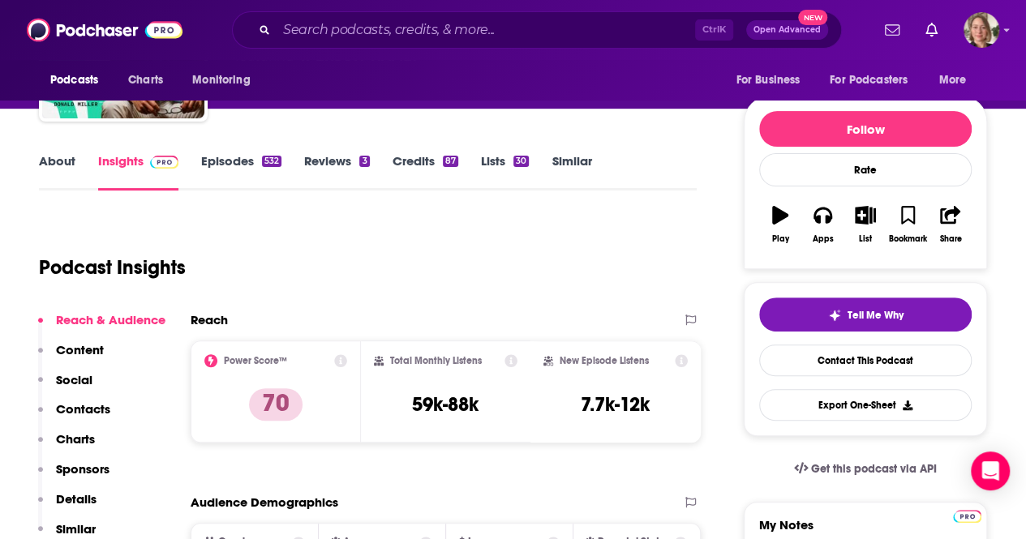
scroll to position [243, 0]
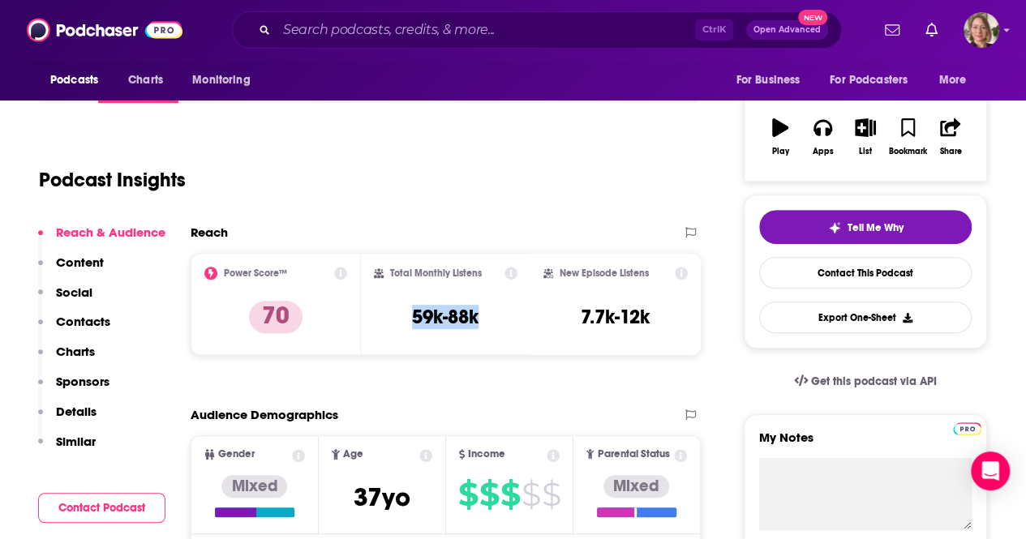
drag, startPoint x: 478, startPoint y: 323, endPoint x: 410, endPoint y: 323, distance: 68.1
click at [408, 323] on div "Total Monthly Listens 59k-88k" at bounding box center [446, 304] width 144 height 75
copy h3 "59k-88k"
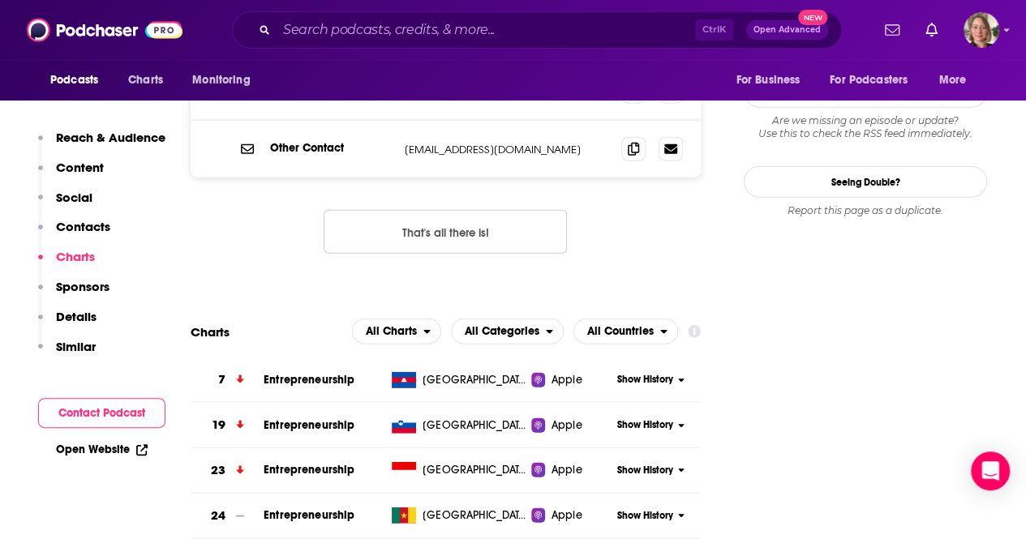
scroll to position [1946, 0]
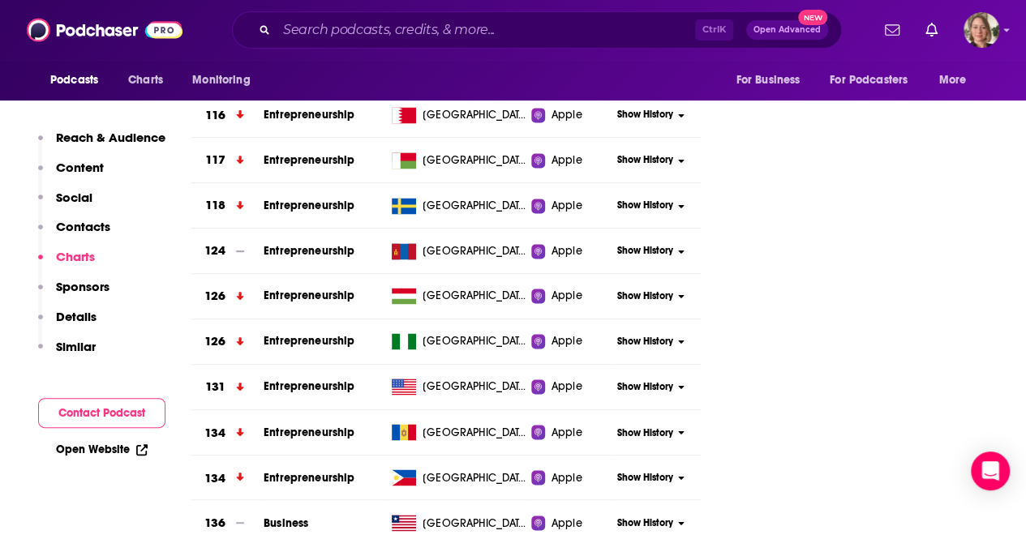
scroll to position [4216, 0]
